Goal: Find specific page/section: Find specific page/section

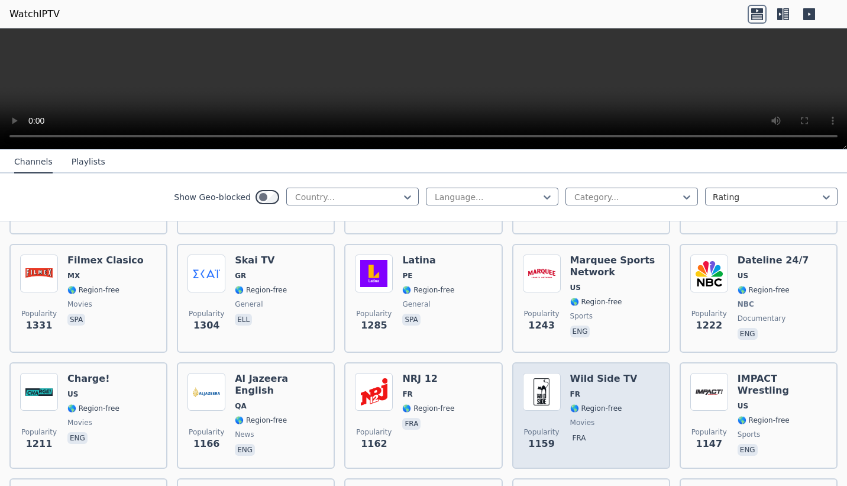
scroll to position [1243, 0]
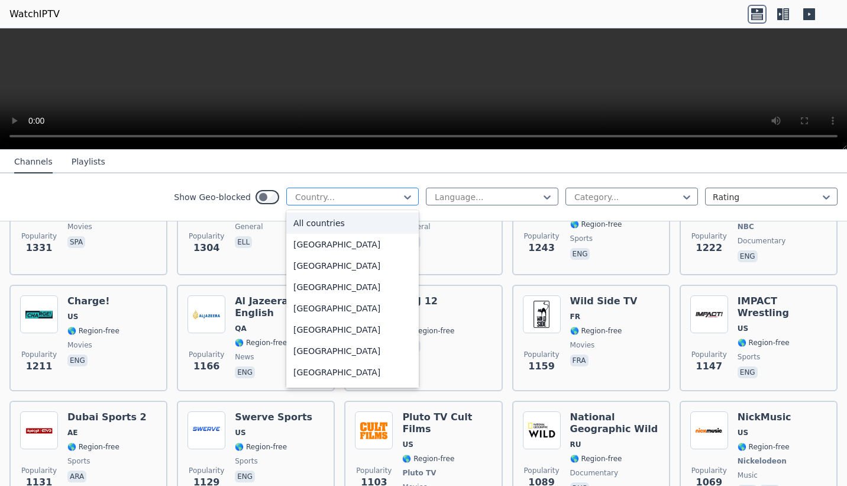
click at [365, 204] on div "Country..." at bounding box center [352, 197] width 133 height 18
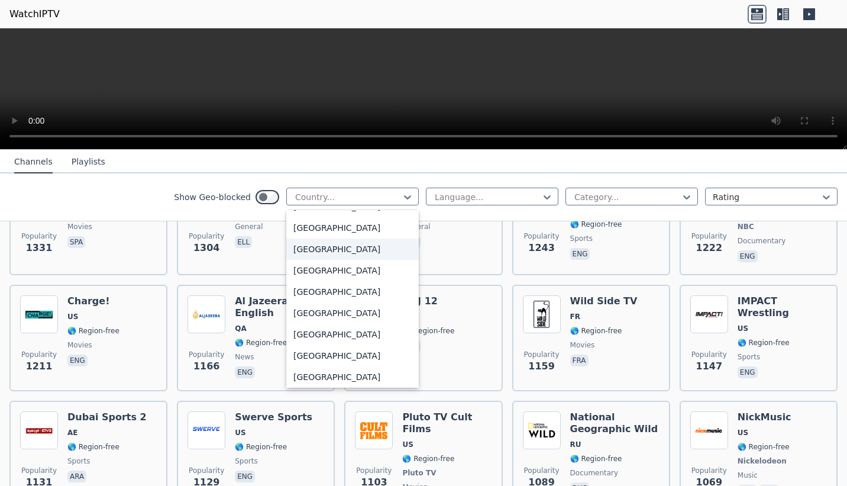
scroll to position [947, 0]
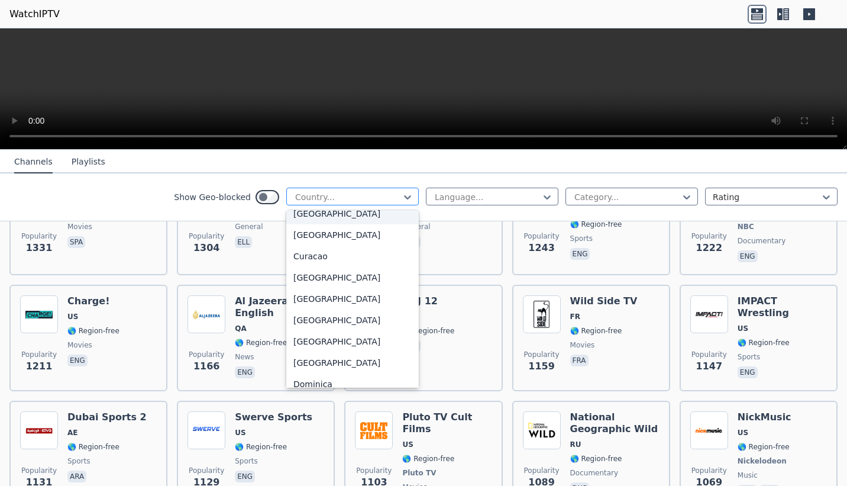
click at [375, 195] on div at bounding box center [348, 197] width 108 height 12
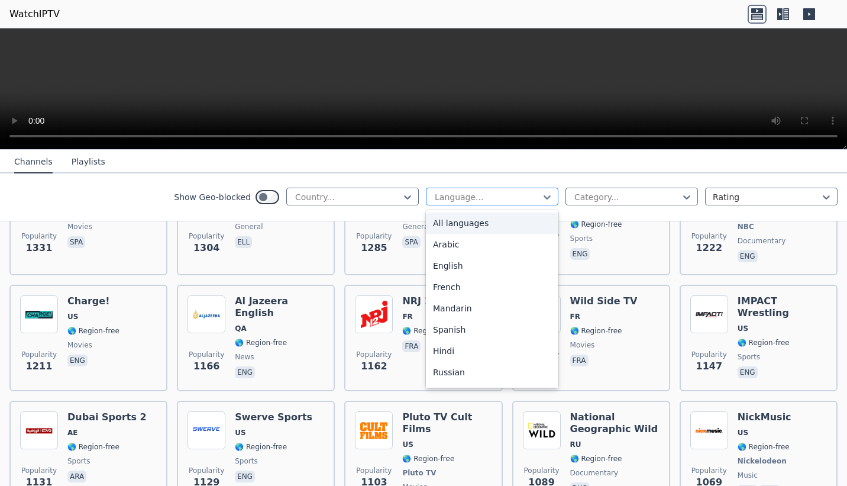
click at [450, 192] on div at bounding box center [488, 197] width 108 height 12
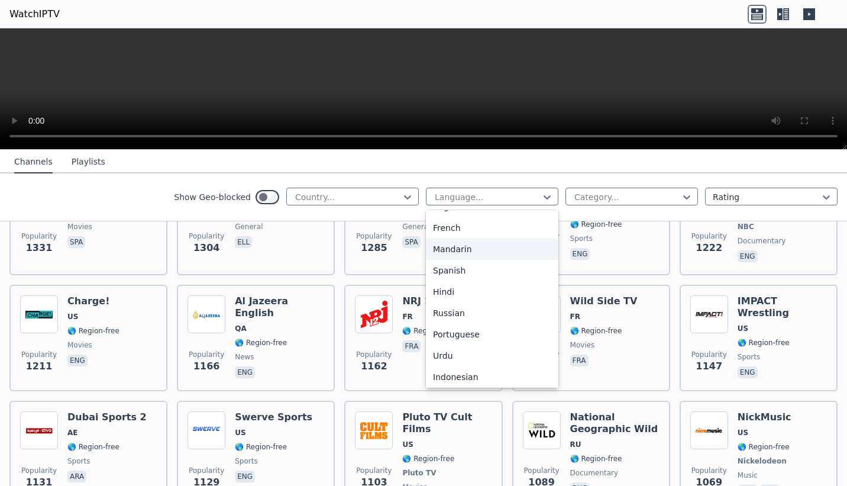
click at [488, 253] on div "Mandarin" at bounding box center [492, 248] width 133 height 21
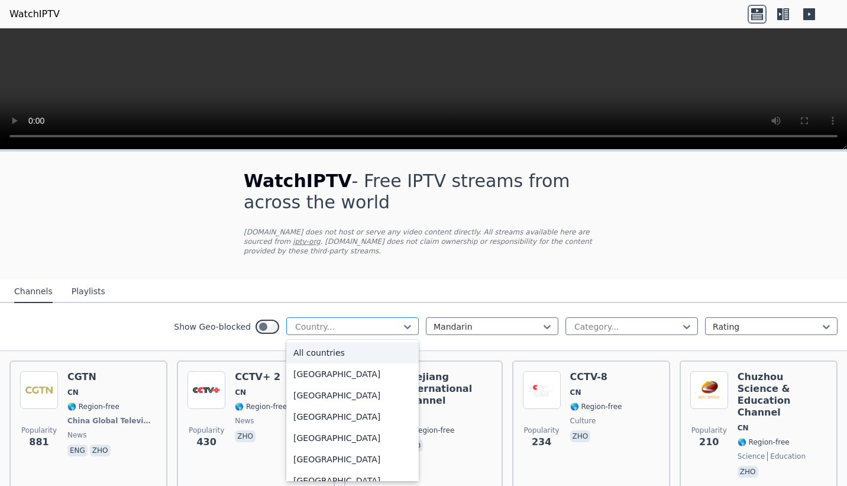
click at [392, 318] on div "Country..." at bounding box center [352, 326] width 133 height 18
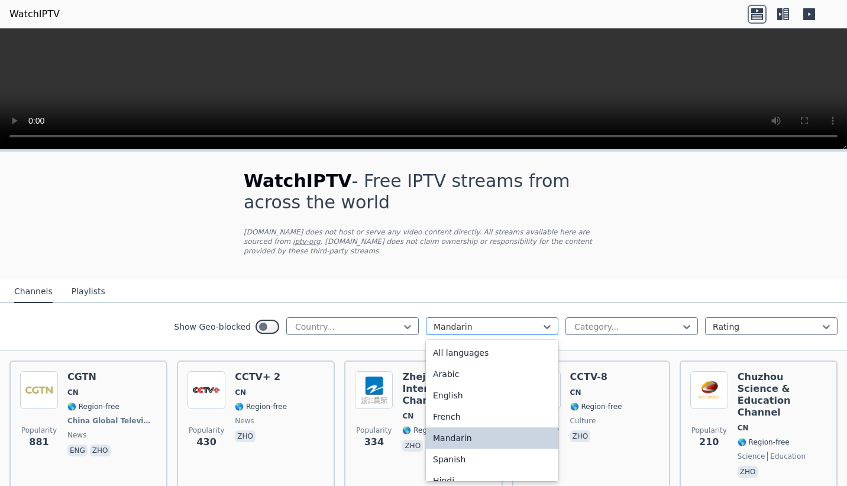
click at [434, 328] on div at bounding box center [488, 327] width 108 height 12
click at [468, 354] on div "All languages" at bounding box center [492, 352] width 133 height 21
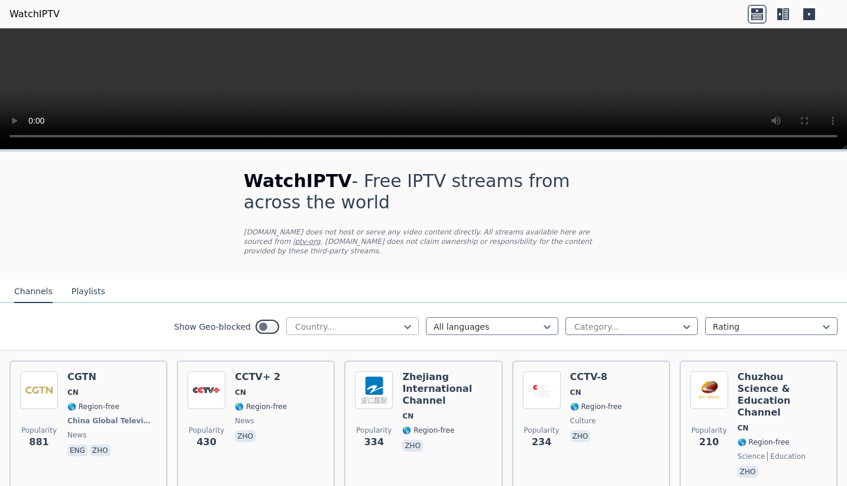
click at [384, 327] on div at bounding box center [348, 327] width 108 height 12
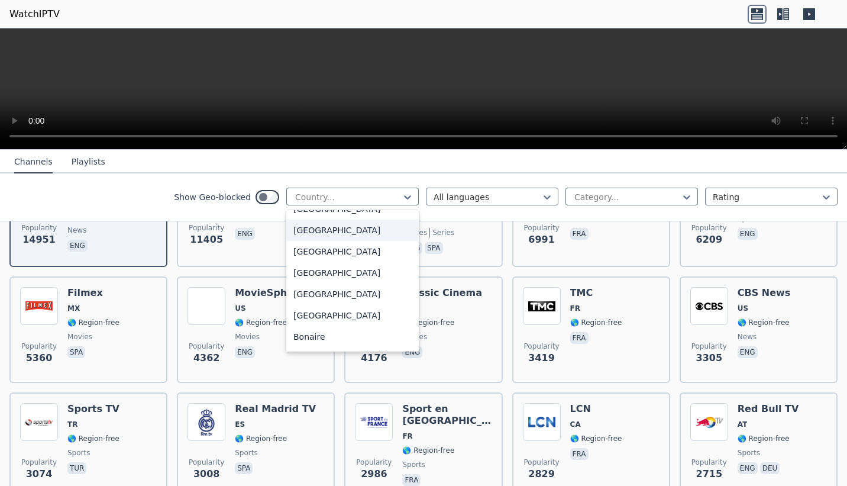
scroll to position [296, 0]
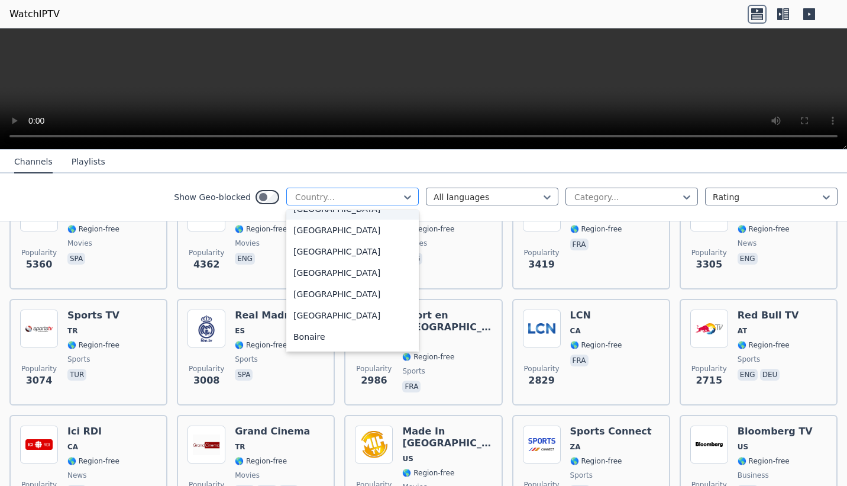
click at [384, 200] on div at bounding box center [348, 197] width 108 height 12
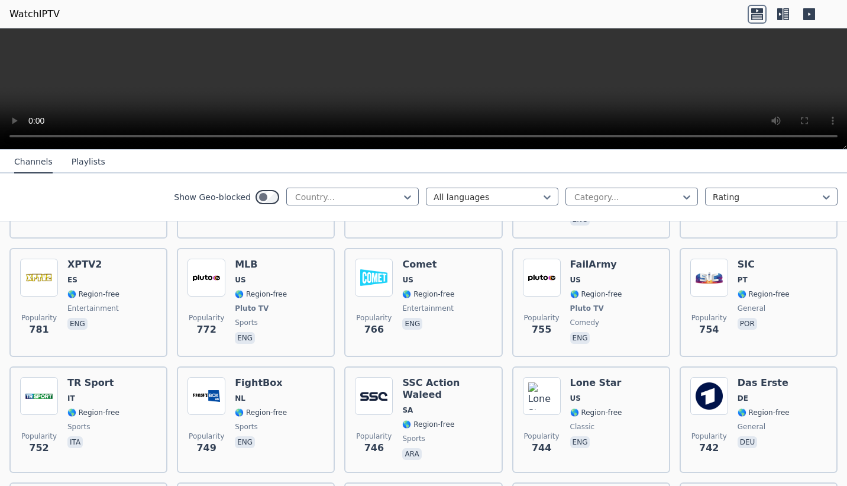
scroll to position [2367, 0]
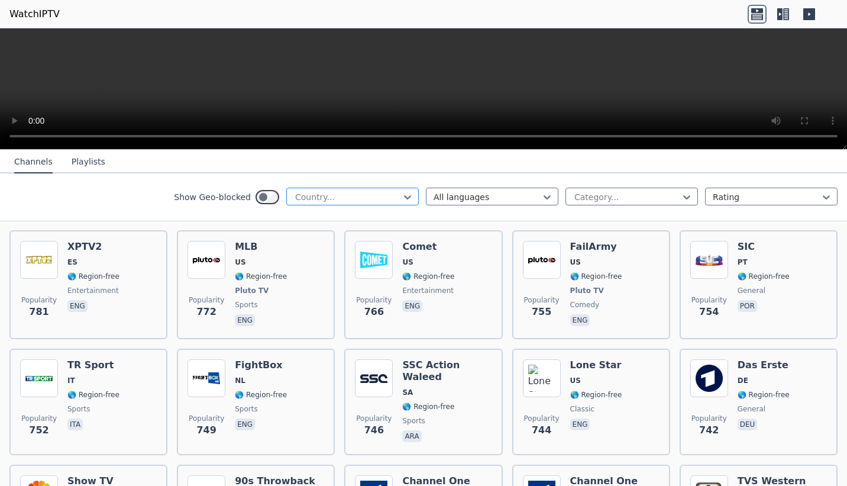
click at [368, 191] on div "Country..." at bounding box center [352, 197] width 133 height 18
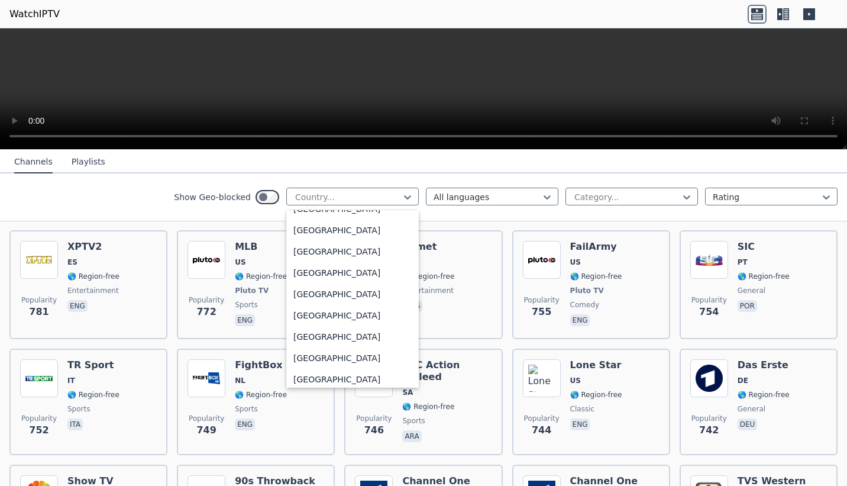
scroll to position [4171, 0]
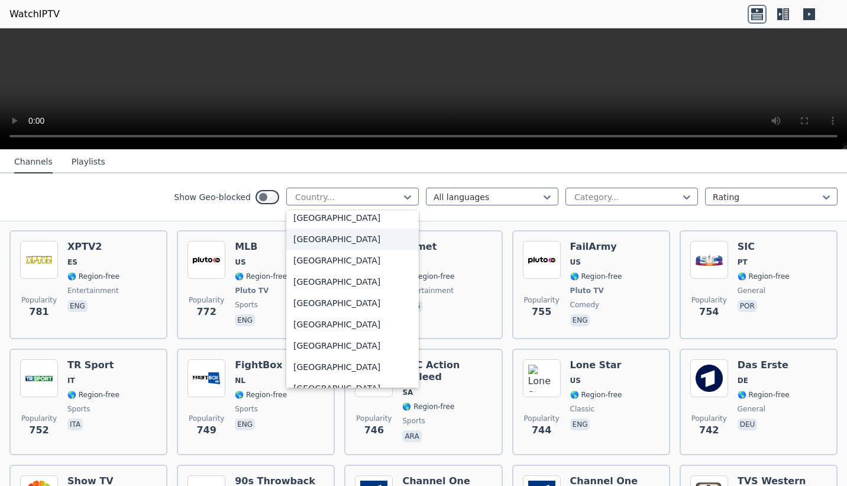
click at [340, 241] on div "[GEOGRAPHIC_DATA]" at bounding box center [352, 238] width 133 height 21
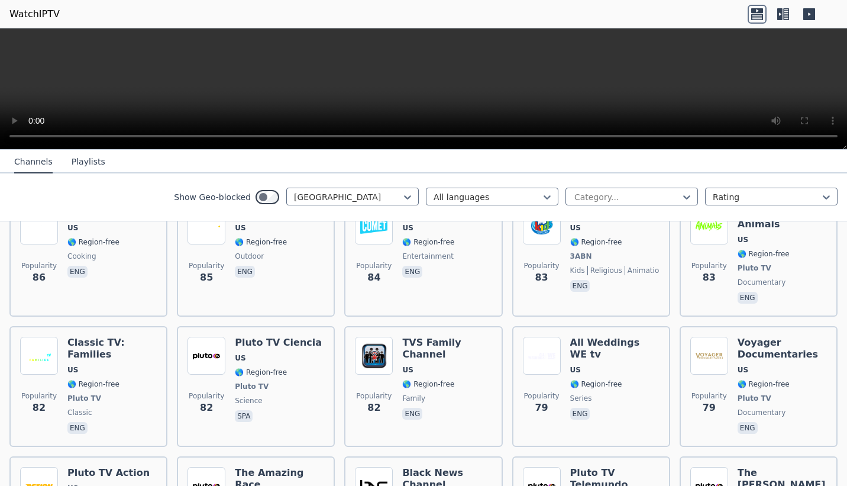
scroll to position [6159, 0]
